Goal: Transaction & Acquisition: Subscribe to service/newsletter

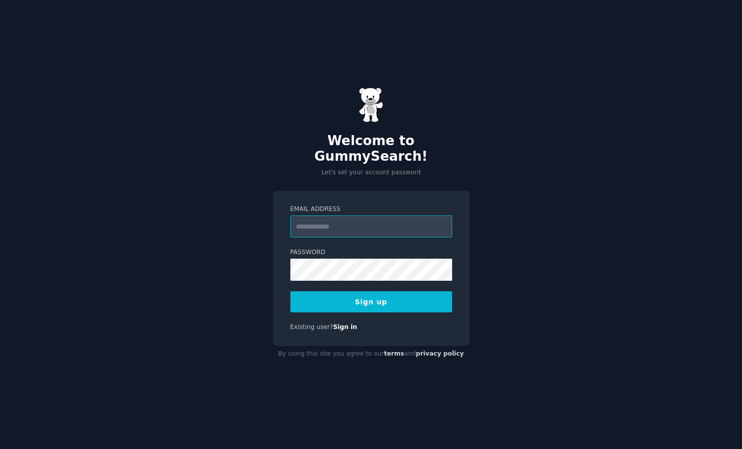
click at [328, 216] on input "Email Address" at bounding box center [372, 227] width 162 height 22
type input "**********"
click at [358, 298] on button "Sign up" at bounding box center [372, 302] width 162 height 21
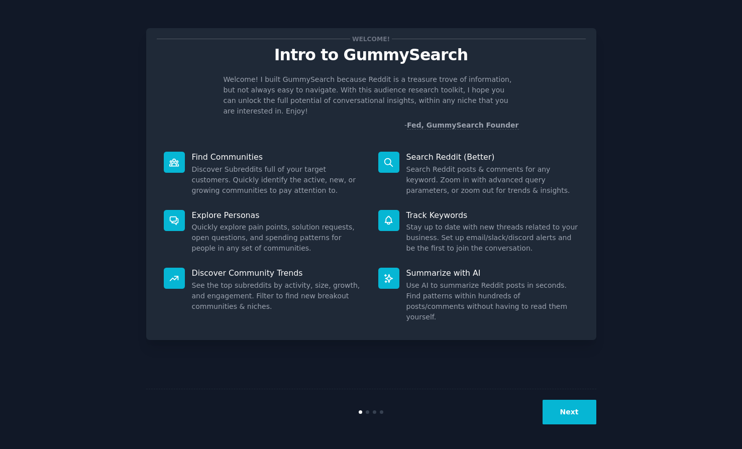
click at [574, 411] on button "Next" at bounding box center [570, 412] width 54 height 25
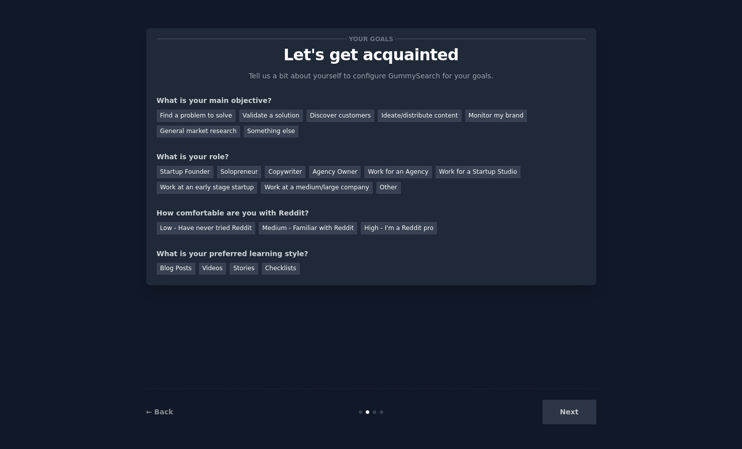
click at [574, 411] on div "Next" at bounding box center [521, 412] width 150 height 25
click at [380, 144] on div "Your goals Let's get acquainted Tell us a bit about yourself to configure Gummy…" at bounding box center [371, 157] width 429 height 236
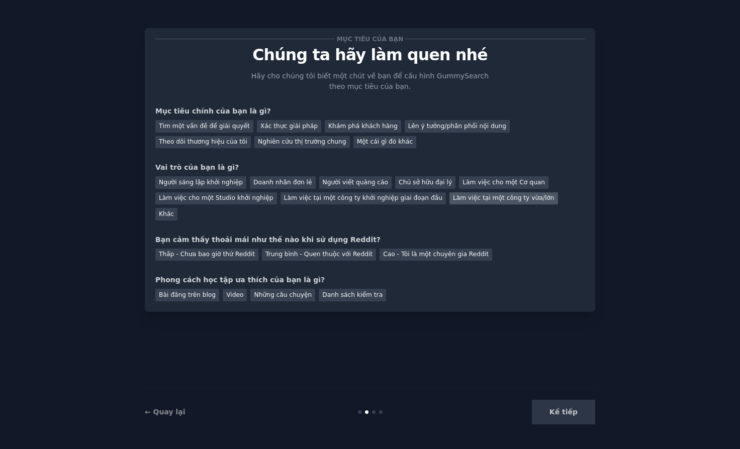
click at [453, 198] on font "Làm việc tại một công ty vừa/lớn" at bounding box center [504, 198] width 102 height 7
click at [279, 251] on font "Trung bình - Quen thuộc với Reddit" at bounding box center [319, 254] width 107 height 7
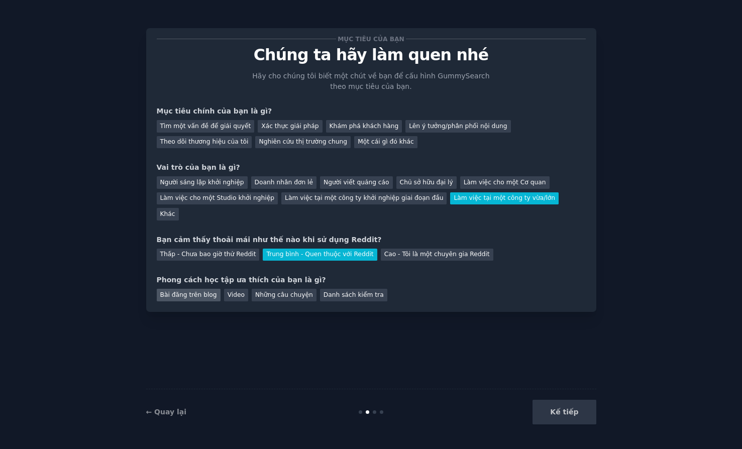
click at [210, 292] on font "Bài đăng trên blog" at bounding box center [188, 295] width 57 height 7
click at [231, 292] on font "Video" at bounding box center [236, 295] width 17 height 7
click at [566, 407] on div "Kế tiếp" at bounding box center [521, 412] width 150 height 25
click at [416, 127] on font "Lên ý tưởng/phân phối nội dung" at bounding box center [458, 126] width 98 height 7
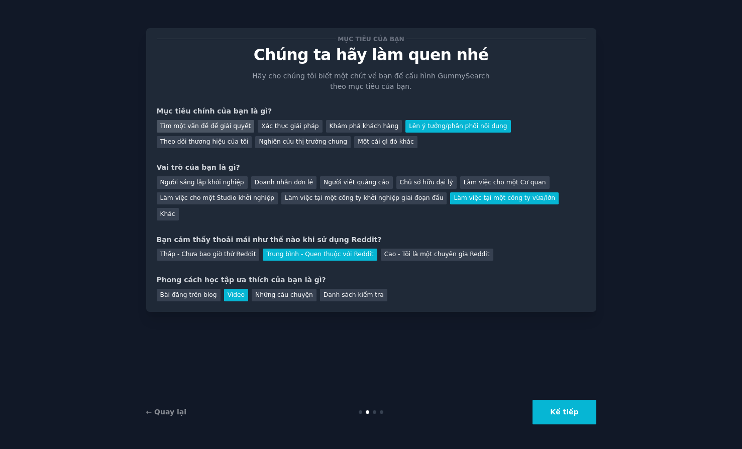
click at [224, 127] on font "Tìm một vấn đề để giải quyết" at bounding box center [205, 126] width 91 height 7
click at [561, 413] on font "Kế tiếp" at bounding box center [564, 412] width 28 height 8
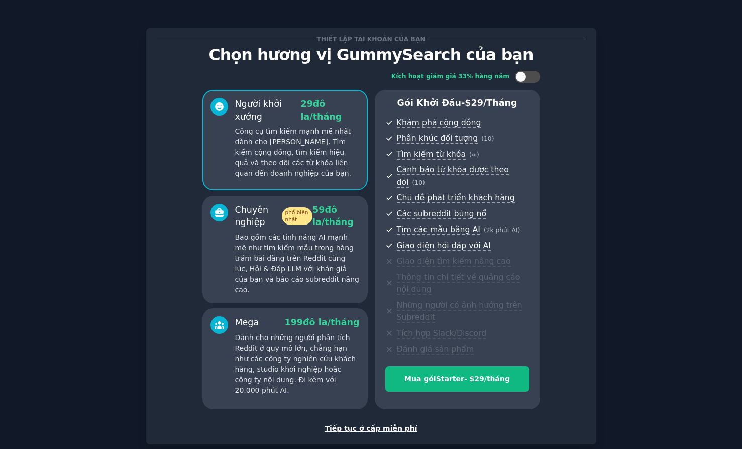
click at [396, 428] on font "Tiếp tục ở cấp miễn phí" at bounding box center [371, 429] width 92 height 8
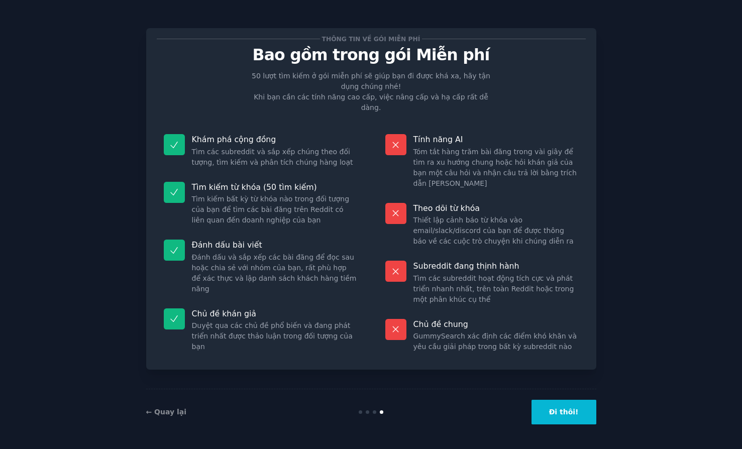
click at [563, 415] on font "Đi thôi!" at bounding box center [564, 412] width 30 height 8
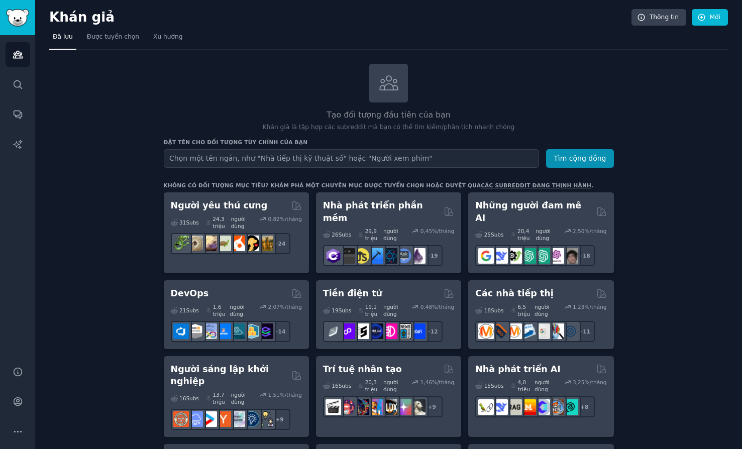
click at [81, 18] on font "Khán giả" at bounding box center [81, 17] width 65 height 15
click at [107, 30] on link "Được tuyển chọn" at bounding box center [112, 39] width 59 height 21
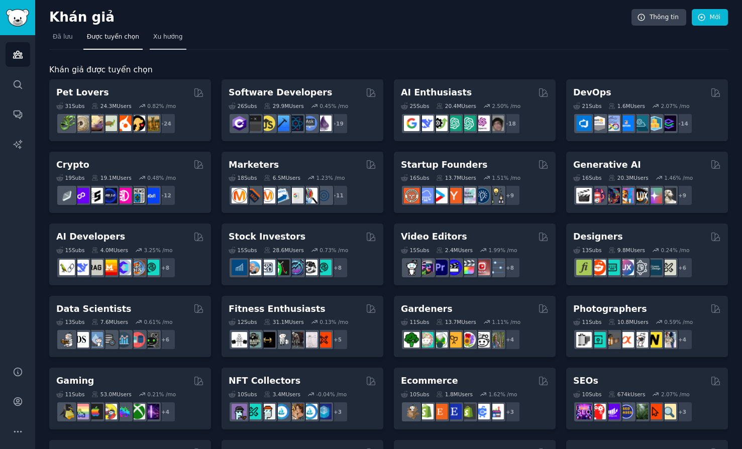
click at [153, 40] on font "Xu hướng" at bounding box center [168, 36] width 30 height 7
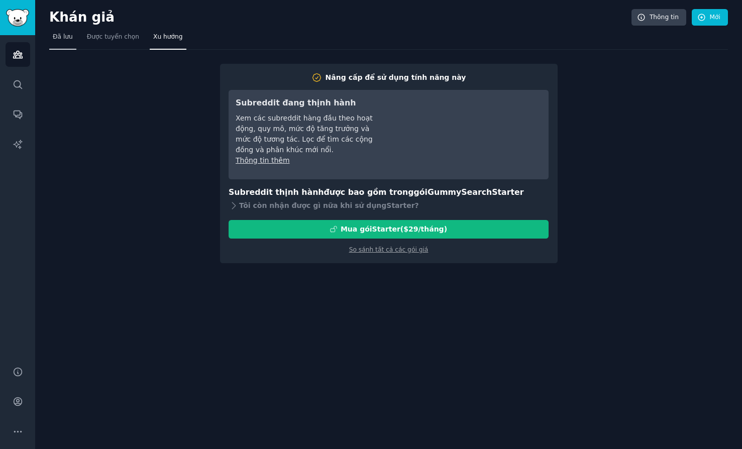
click at [69, 39] on font "Đã lưu" at bounding box center [63, 36] width 20 height 7
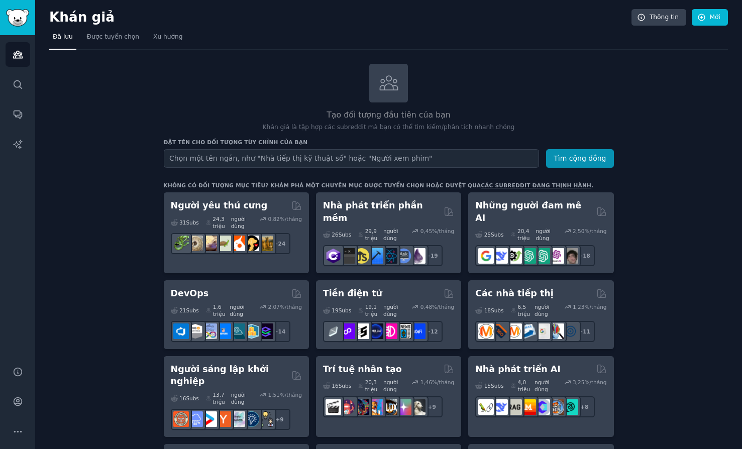
click at [85, 27] on div "Khán giả Thông tin Mới" at bounding box center [388, 19] width 679 height 21
click at [91, 33] on font "Được tuyển chọn" at bounding box center [113, 36] width 52 height 7
